Goal: Transaction & Acquisition: Download file/media

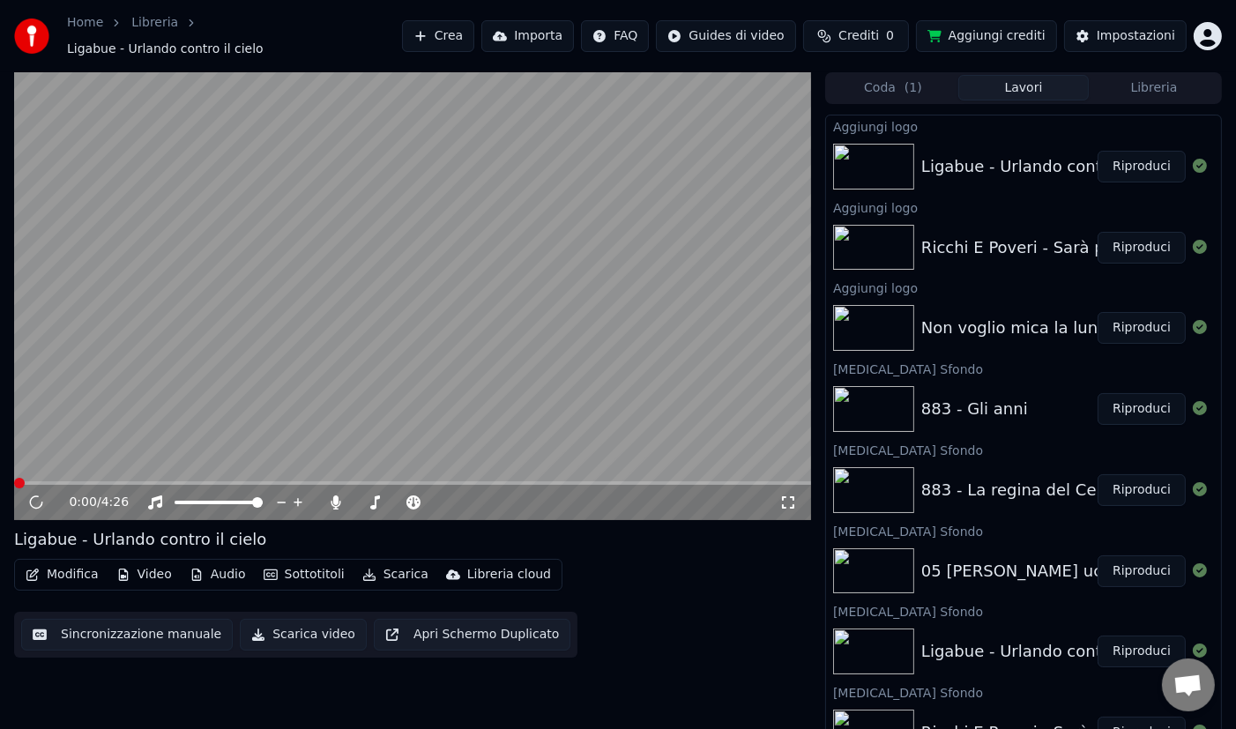
click at [1133, 562] on button "Riproduci" at bounding box center [1142, 572] width 88 height 32
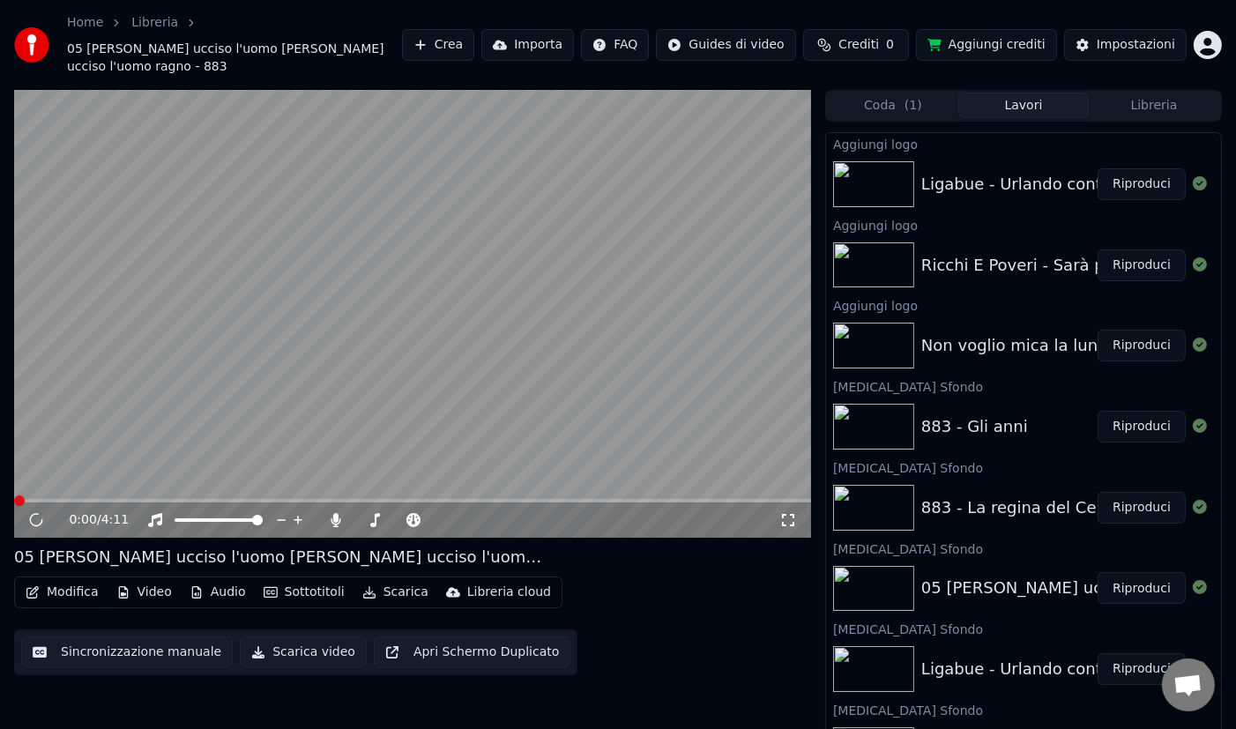
click at [147, 589] on button "Video" at bounding box center [144, 592] width 70 height 25
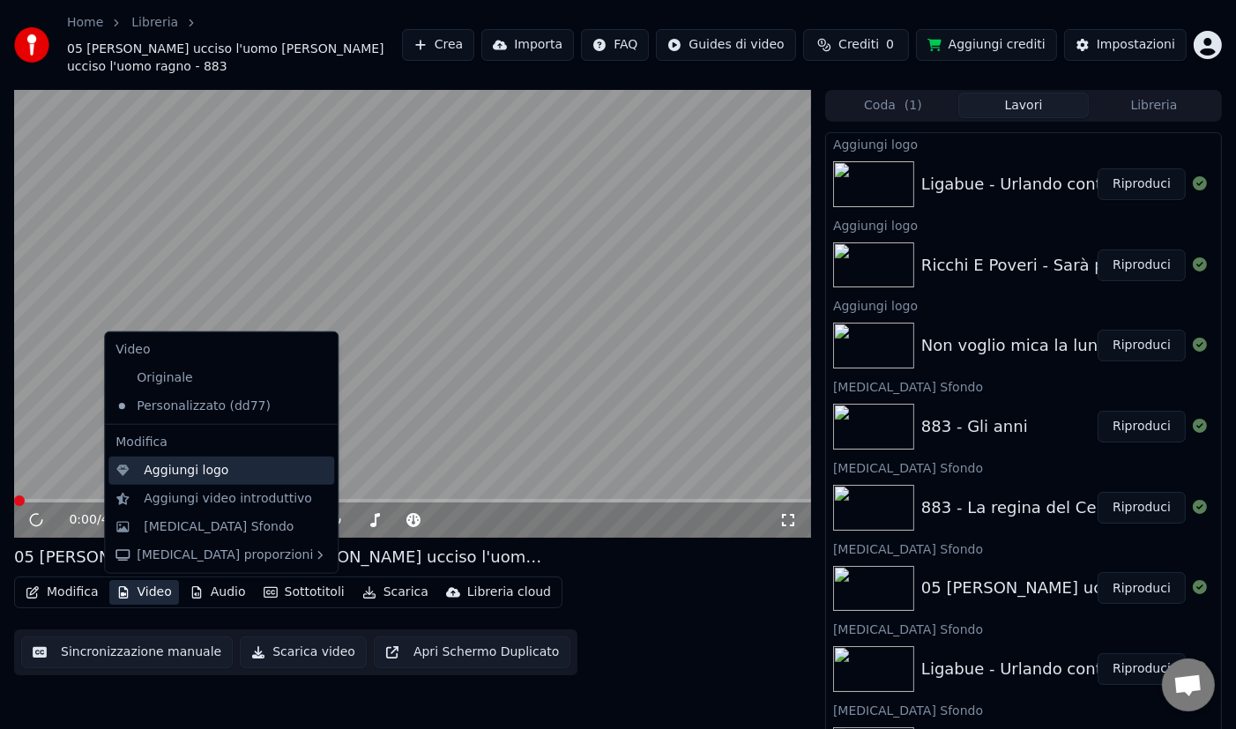
click at [211, 478] on div "Aggiungi logo" at bounding box center [186, 471] width 85 height 18
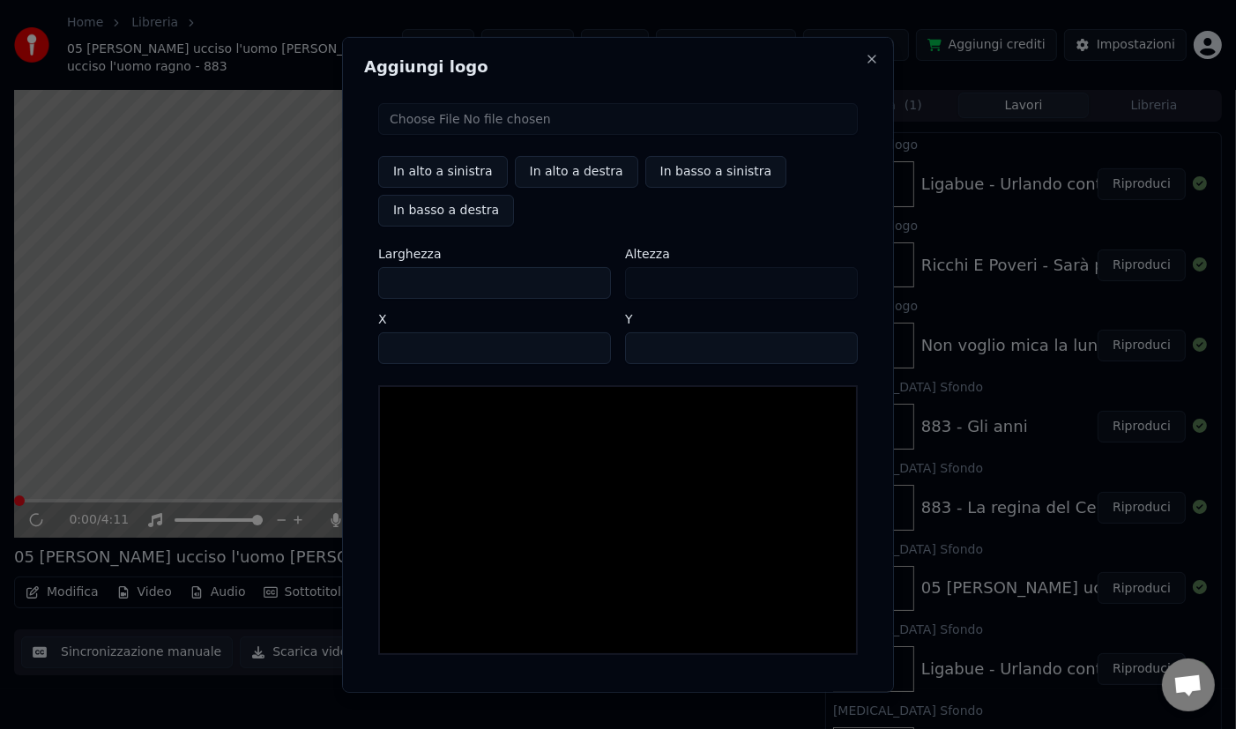
click at [495, 123] on input "file" at bounding box center [618, 118] width 480 height 32
type input "**********"
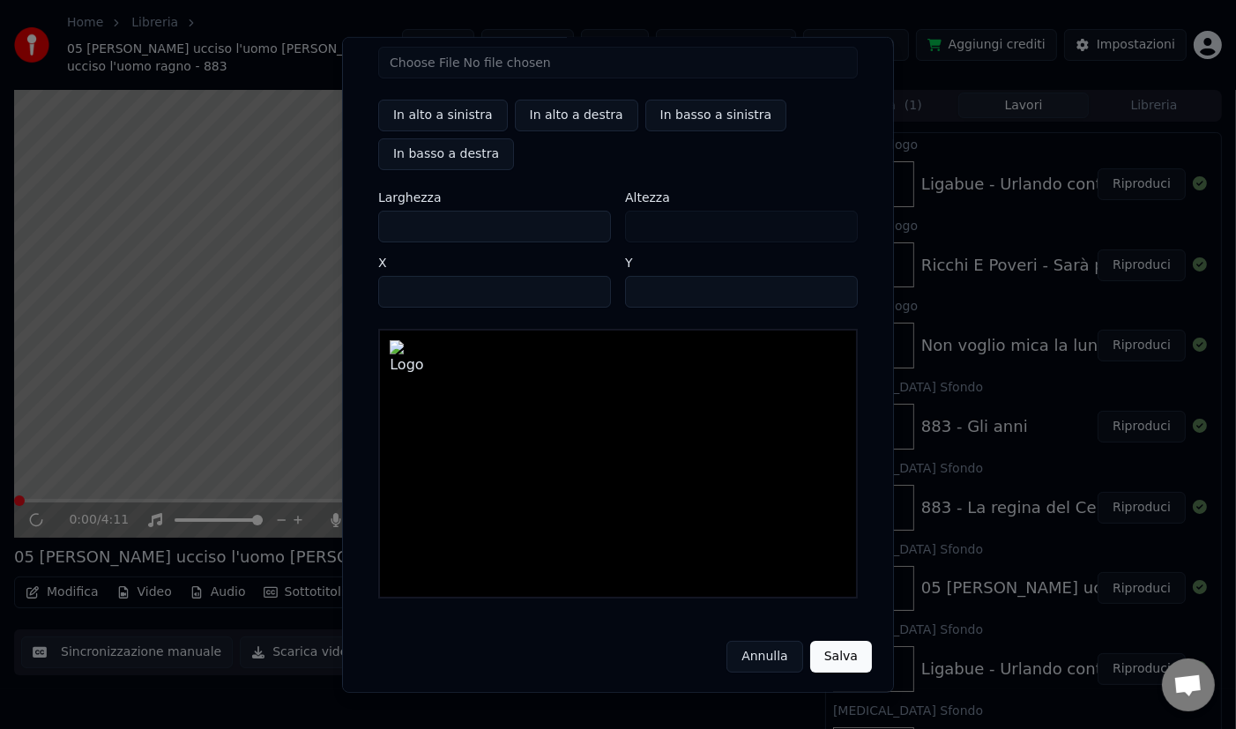
click at [824, 664] on button "Salva" at bounding box center [841, 656] width 62 height 32
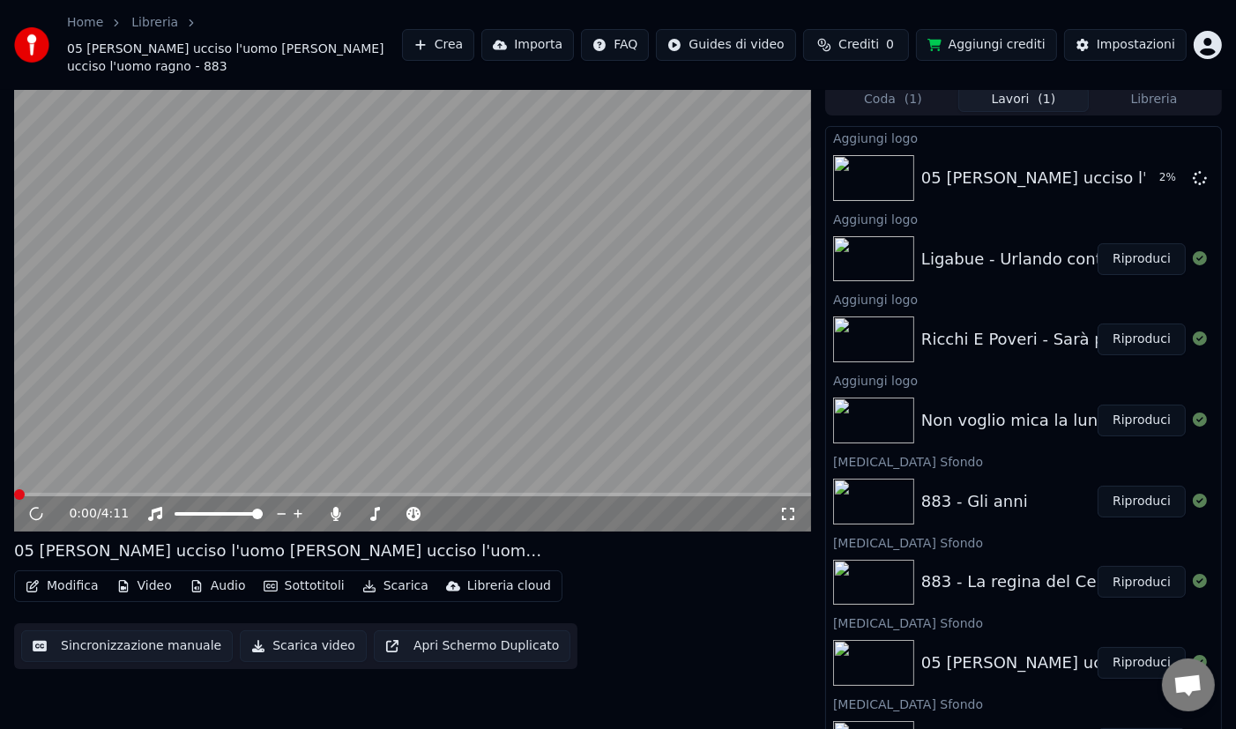
scroll to position [5, 0]
click at [1148, 582] on button "Riproduci" at bounding box center [1142, 583] width 88 height 32
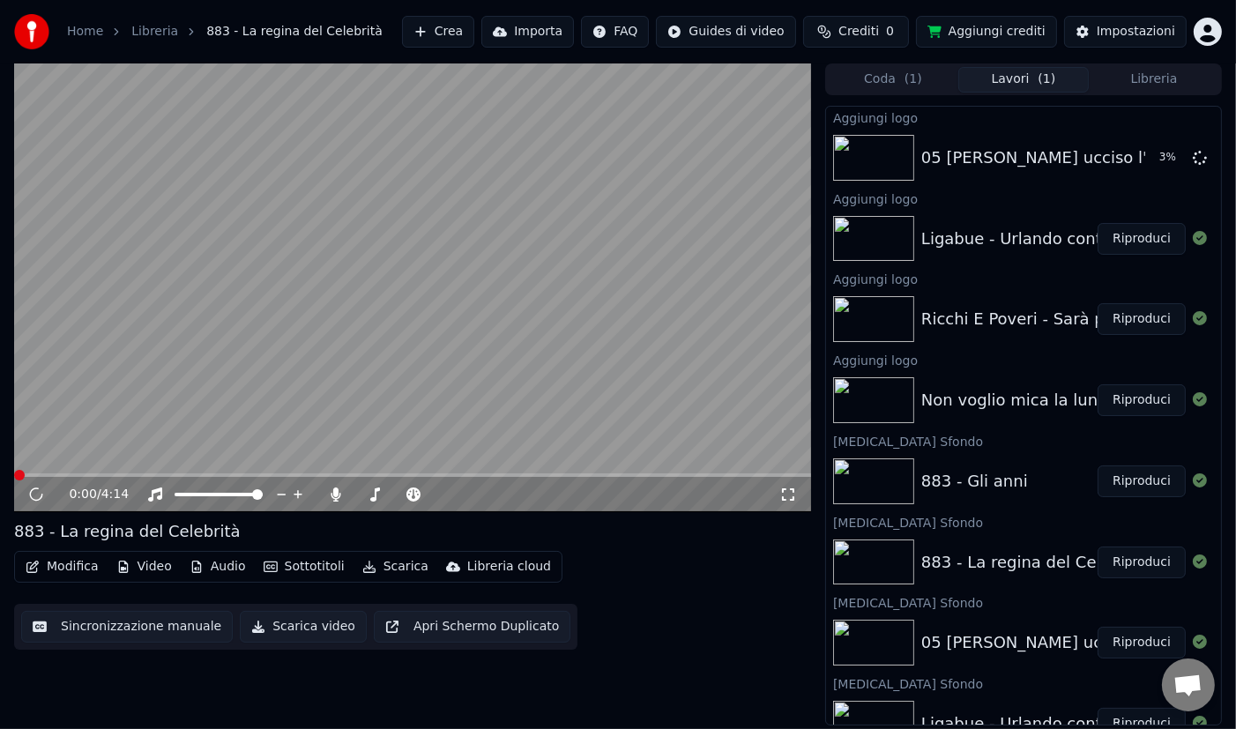
click at [156, 570] on button "Video" at bounding box center [144, 567] width 70 height 25
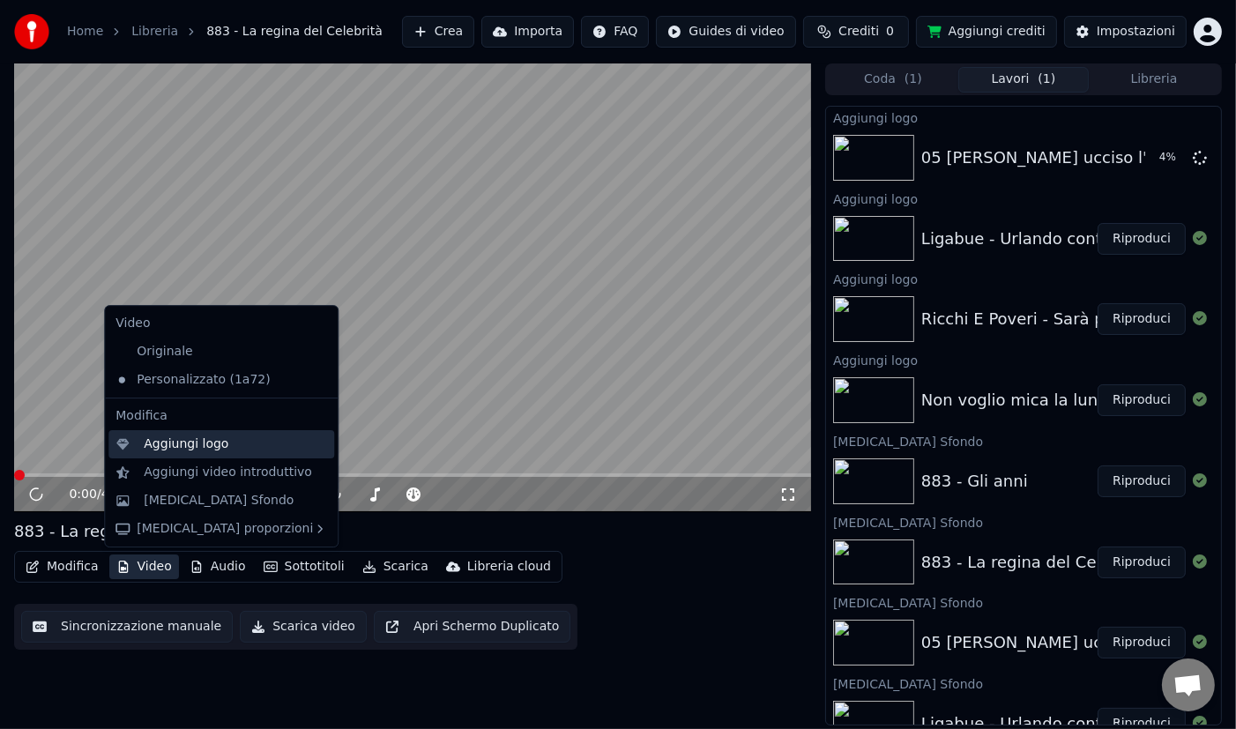
click at [250, 447] on div "Aggiungi logo" at bounding box center [235, 445] width 183 height 18
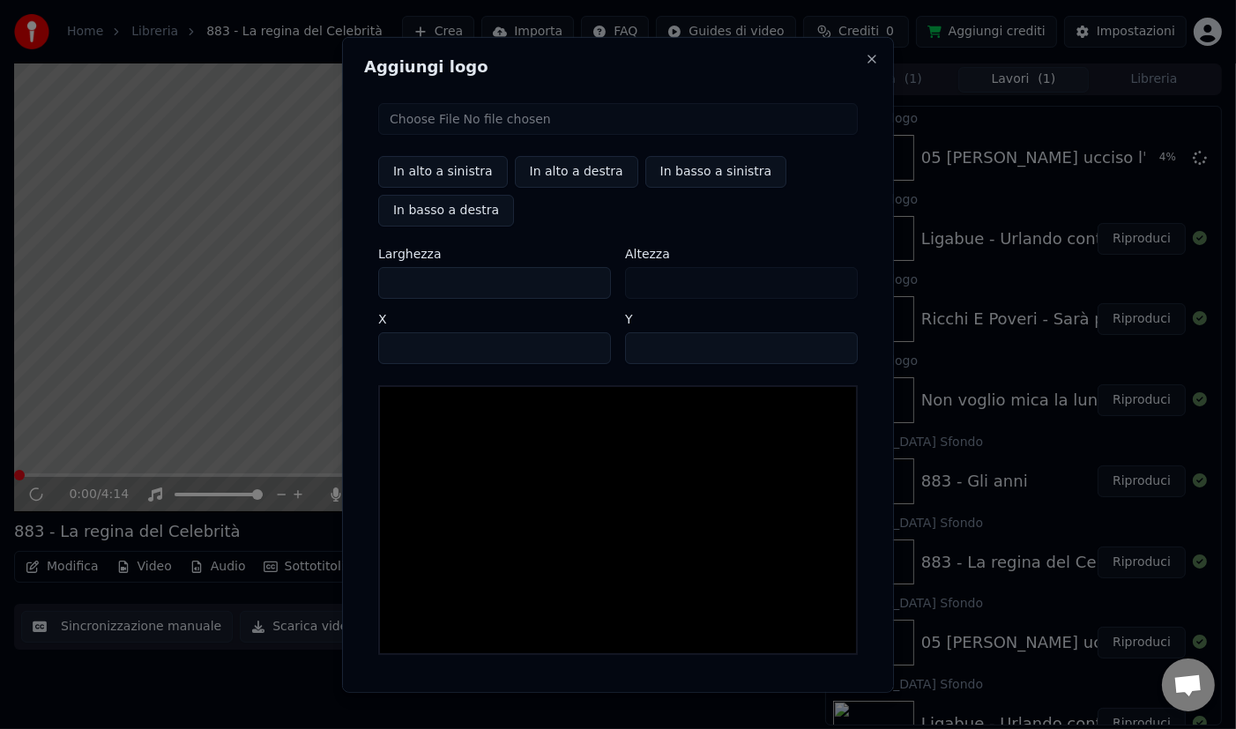
click at [520, 118] on input "file" at bounding box center [618, 118] width 480 height 32
type input "**********"
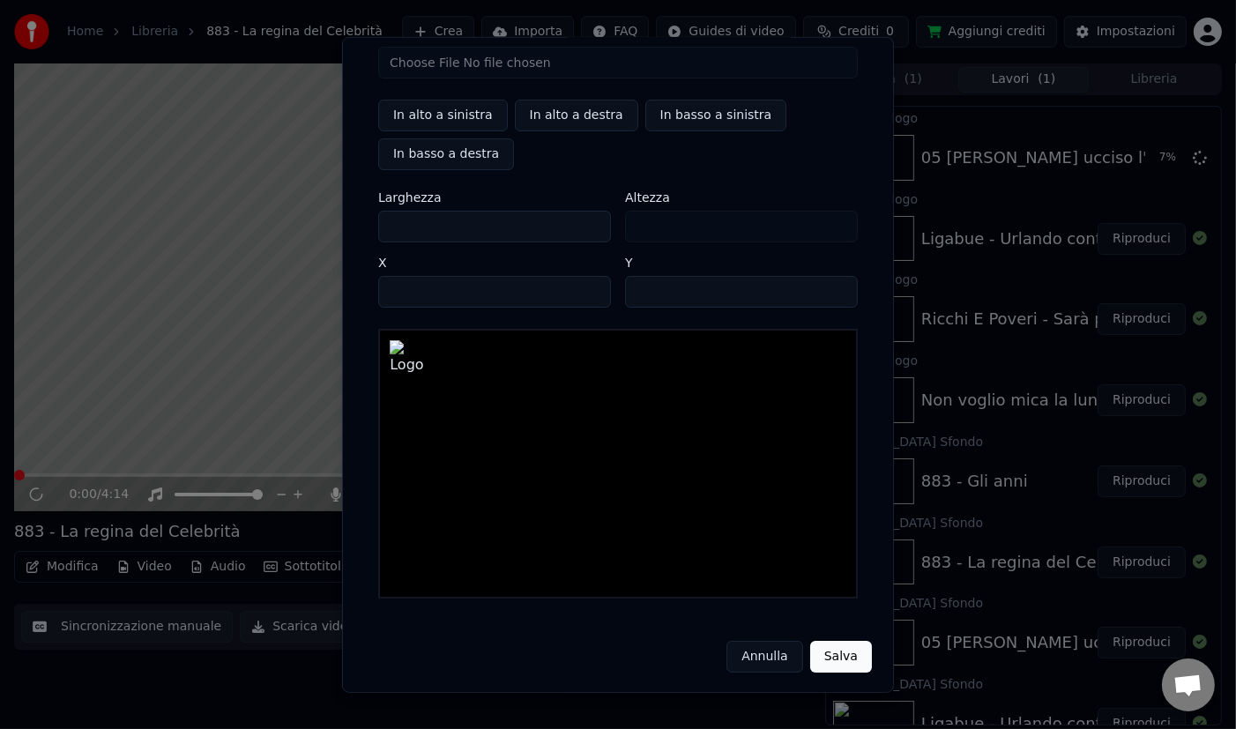
click at [851, 657] on button "Salva" at bounding box center [841, 656] width 62 height 32
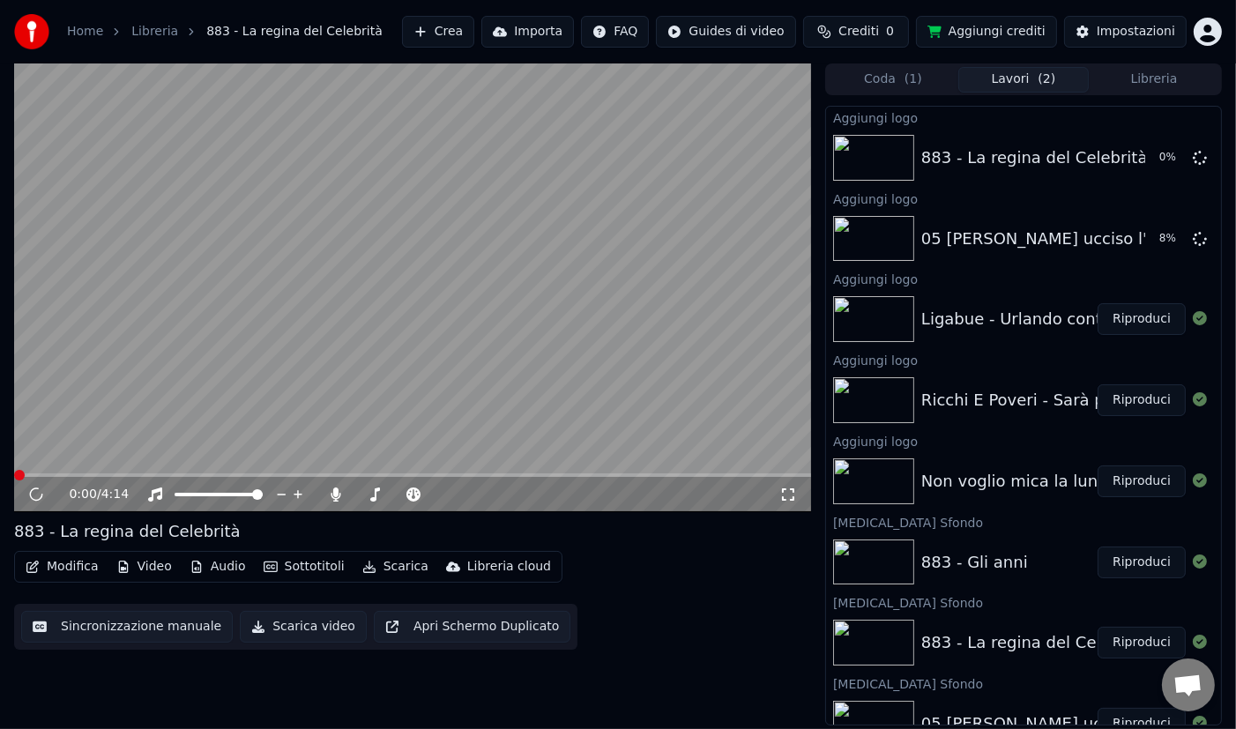
click at [1144, 565] on button "Riproduci" at bounding box center [1142, 563] width 88 height 32
click at [155, 569] on button "Video" at bounding box center [144, 567] width 70 height 25
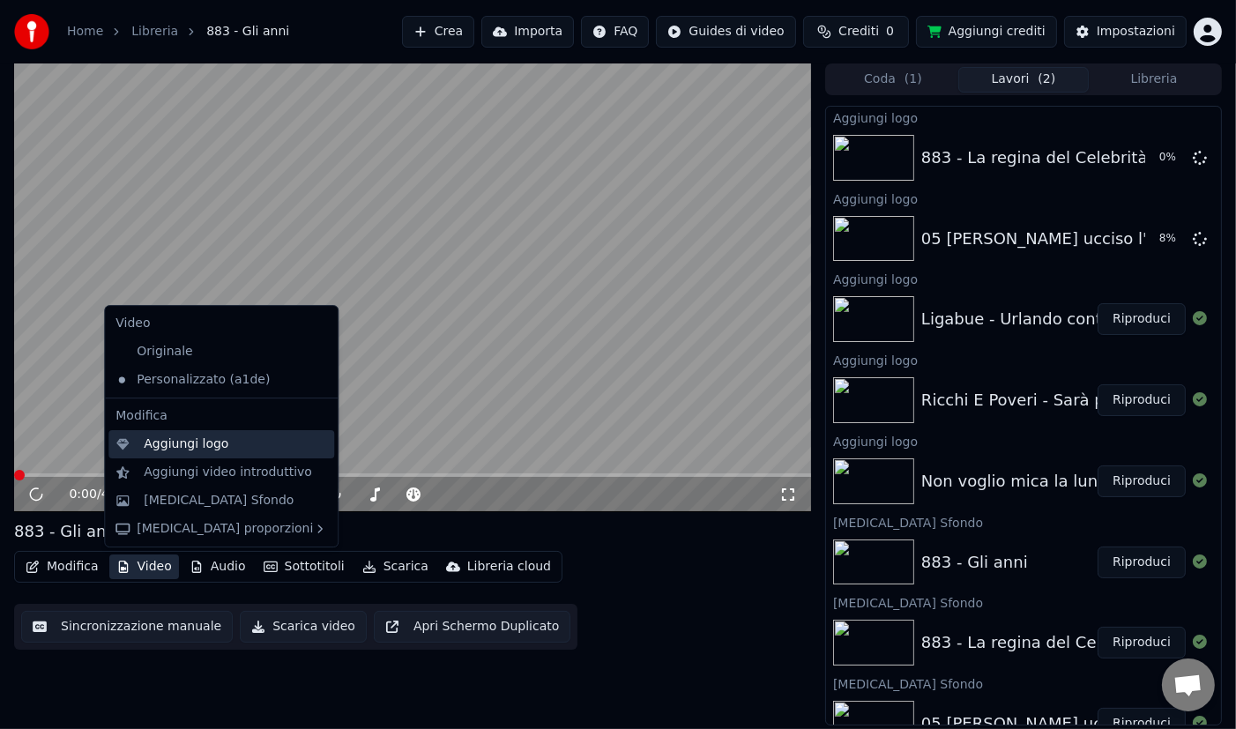
click at [235, 440] on div "Aggiungi logo" at bounding box center [235, 445] width 183 height 18
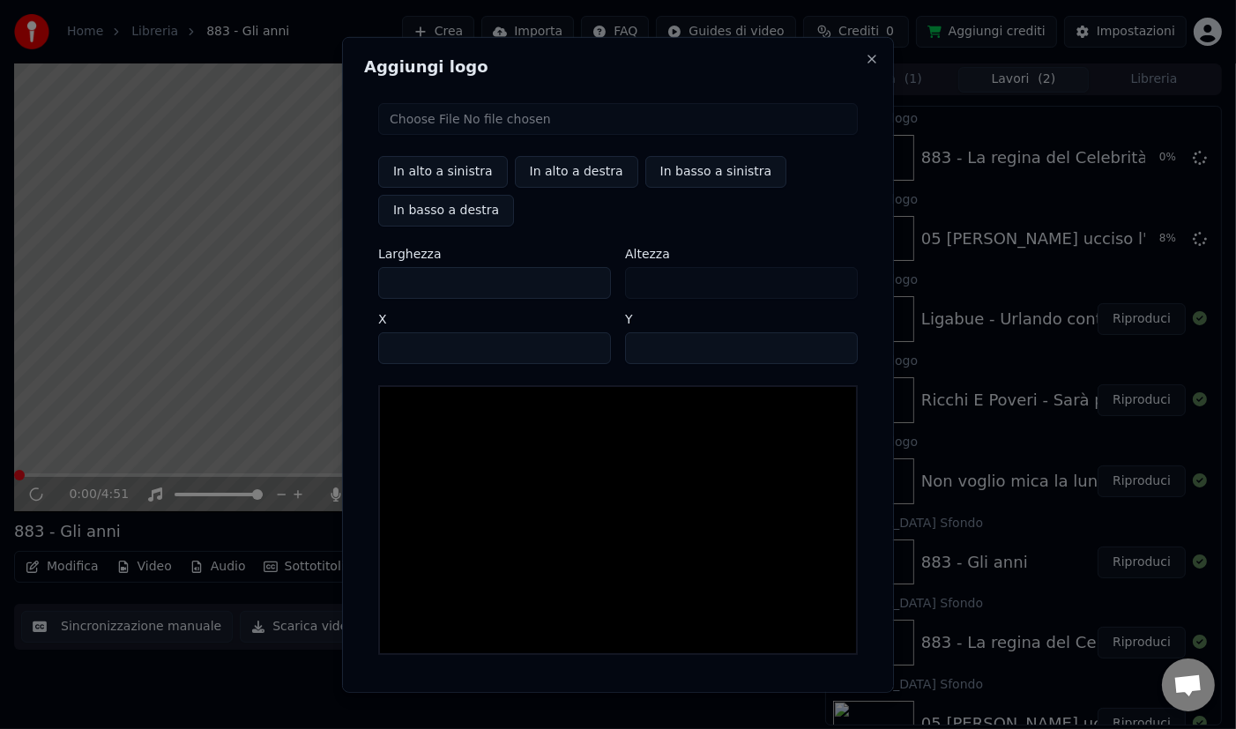
click at [609, 118] on input "file" at bounding box center [618, 118] width 480 height 32
type input "**********"
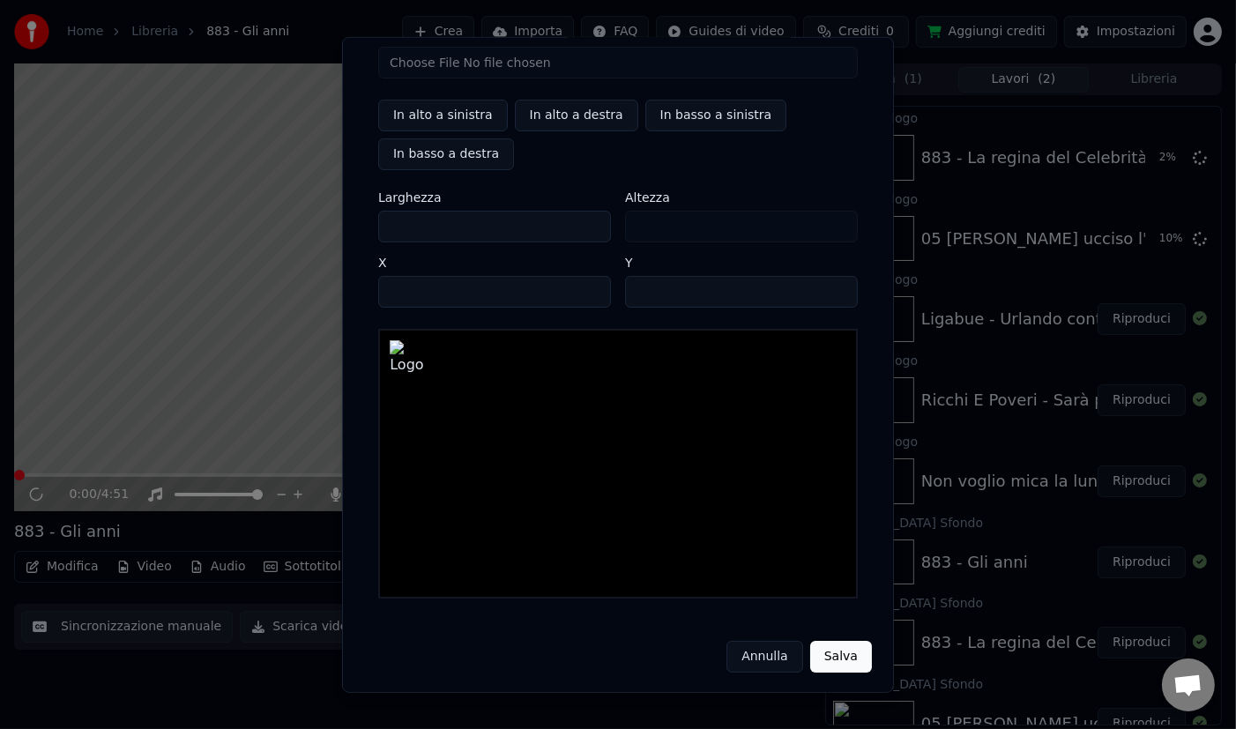
click at [843, 658] on button "Salva" at bounding box center [841, 656] width 62 height 32
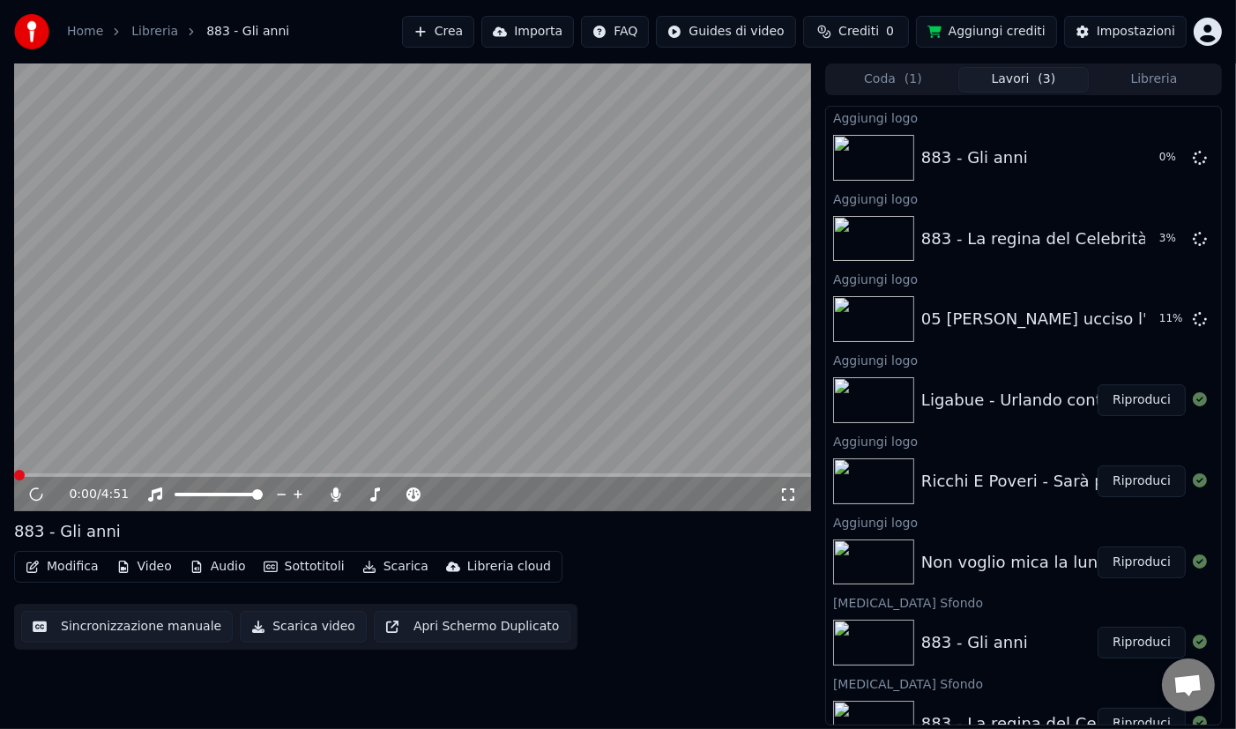
click at [1008, 565] on div "Non voglio mica la luna" at bounding box center [1015, 562] width 186 height 25
click at [1161, 561] on button "Riproduci" at bounding box center [1142, 563] width 88 height 32
click at [385, 568] on button "Scarica" at bounding box center [395, 567] width 80 height 25
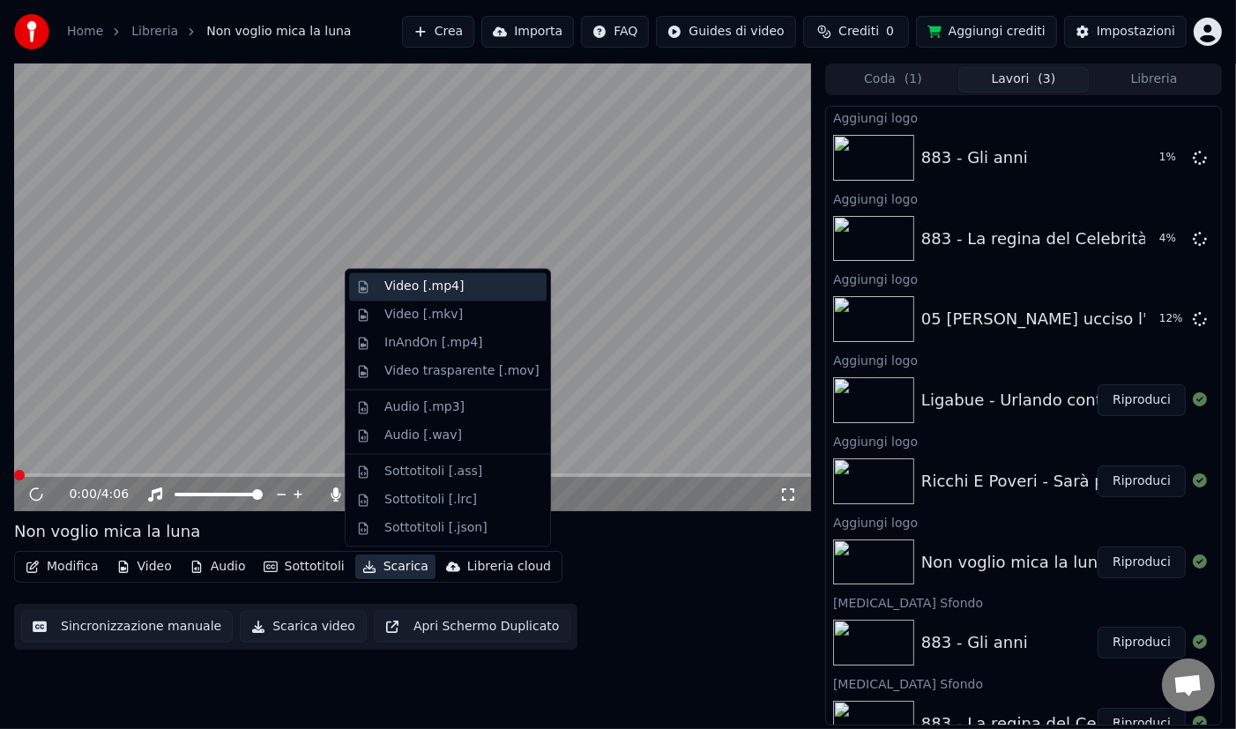
click at [474, 291] on div "Video [.mp4]" at bounding box center [462, 288] width 155 height 18
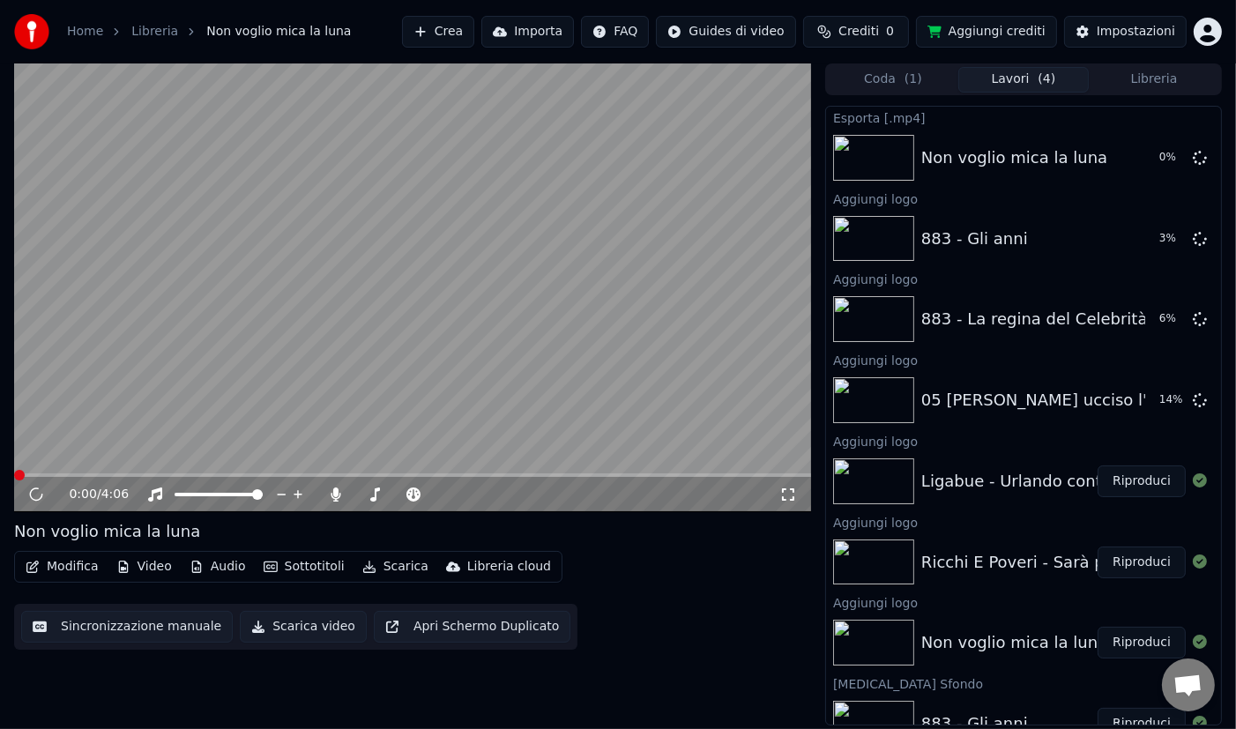
click at [1141, 564] on button "Riproduci" at bounding box center [1142, 563] width 88 height 32
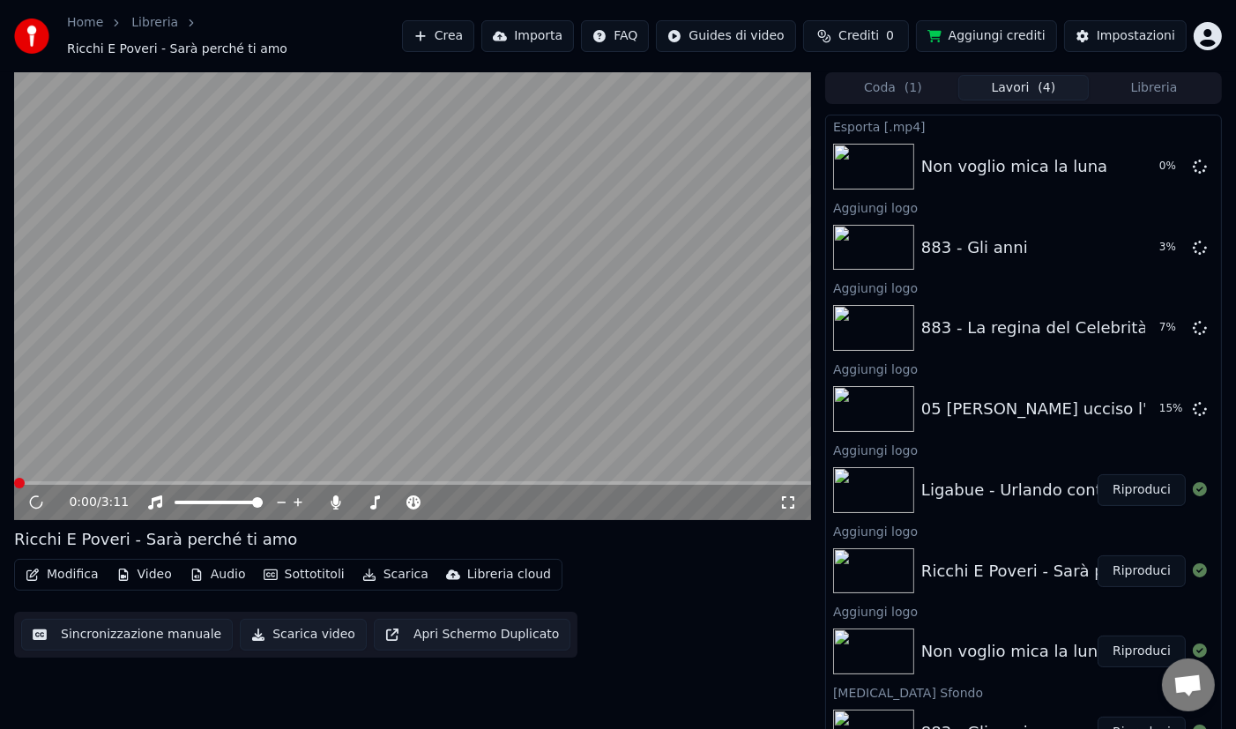
click at [377, 569] on button "Scarica" at bounding box center [395, 575] width 80 height 25
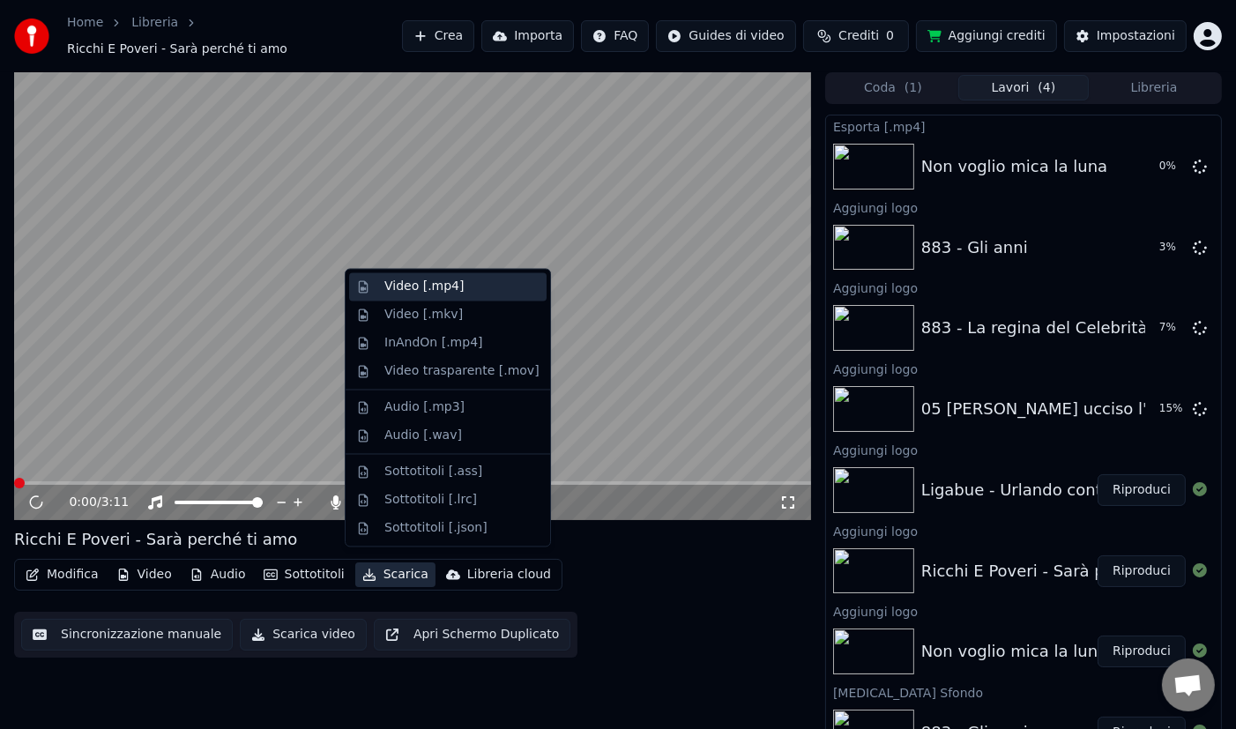
click at [464, 283] on div "Video [.mp4]" at bounding box center [462, 288] width 155 height 18
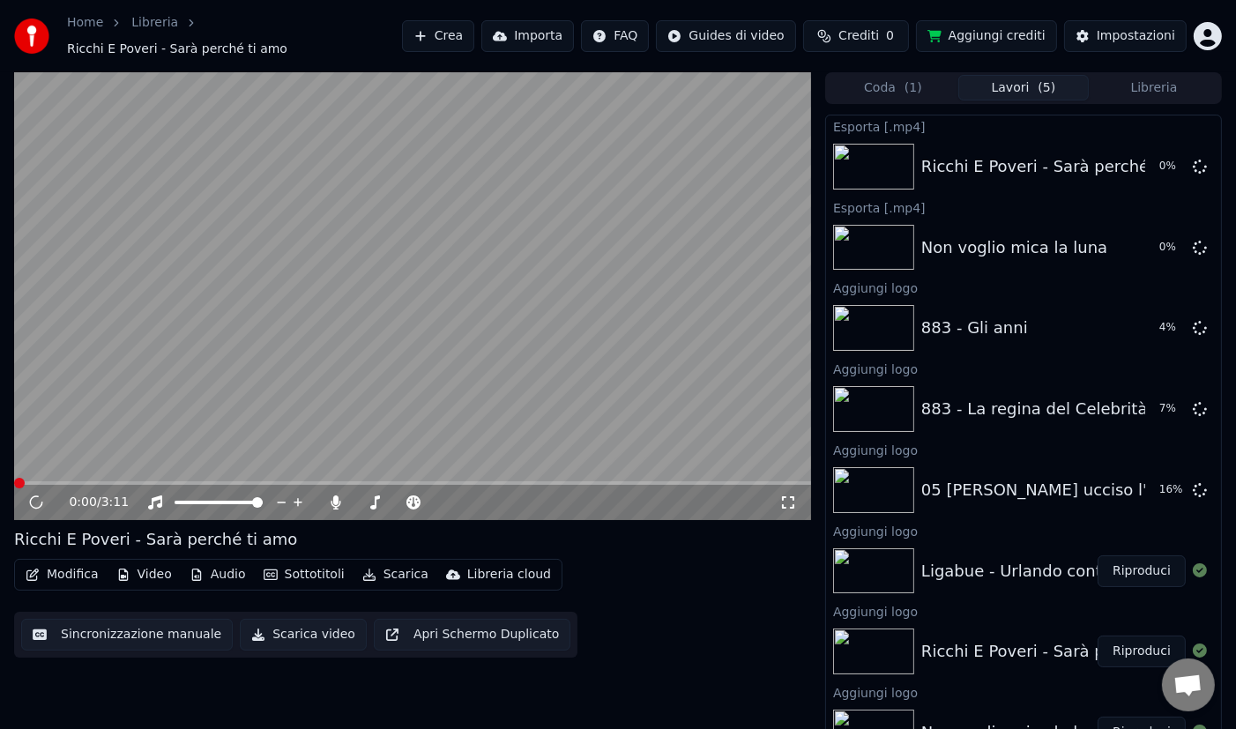
click at [1143, 562] on button "Riproduci" at bounding box center [1142, 572] width 88 height 32
click at [381, 569] on button "Scarica" at bounding box center [395, 575] width 80 height 25
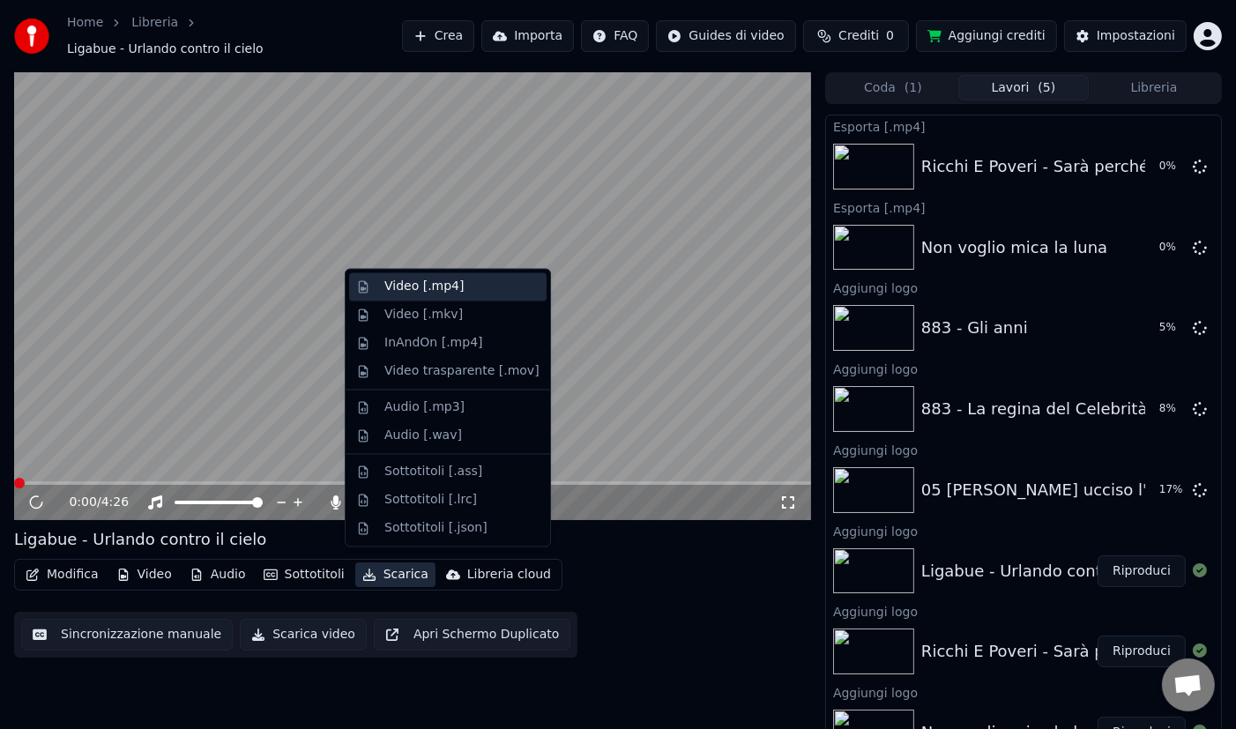
click at [449, 289] on div "Video [.mp4]" at bounding box center [424, 288] width 79 height 18
